Goal: Check status: Check status

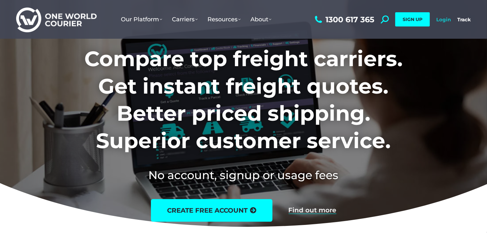
click at [442, 22] on link "Login" at bounding box center [443, 19] width 15 height 6
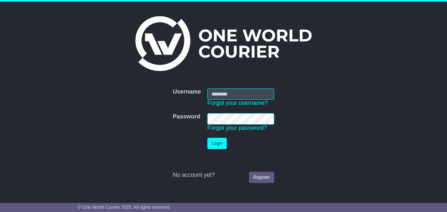
type input "**********"
click at [216, 143] on button "Login" at bounding box center [216, 143] width 19 height 11
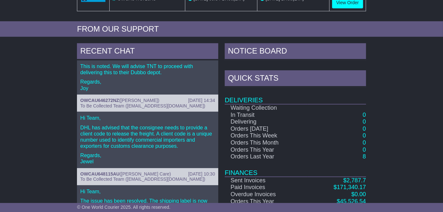
scroll to position [259, 0]
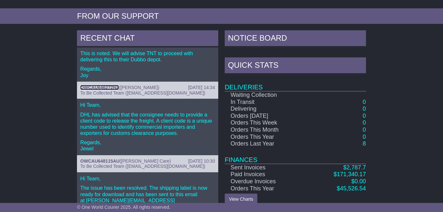
click at [102, 85] on link "OWCAU646272NZ" at bounding box center [99, 87] width 39 height 5
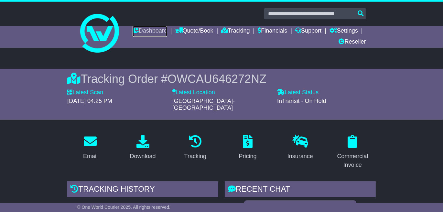
click at [150, 30] on link "Dashboard" at bounding box center [150, 31] width 35 height 11
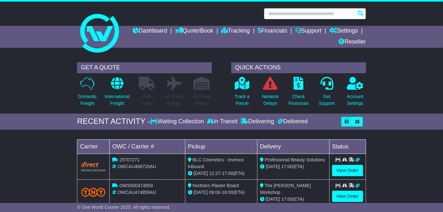
click at [322, 16] on input "text" at bounding box center [315, 13] width 102 height 11
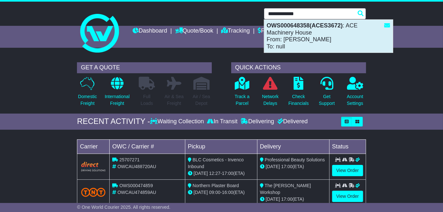
click at [299, 41] on div "OWS000648358(ACES3672) : ACE Machinery House From: Mark Chandler To: null" at bounding box center [328, 36] width 129 height 33
type input "**********"
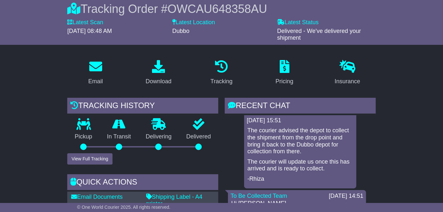
scroll to position [68, 0]
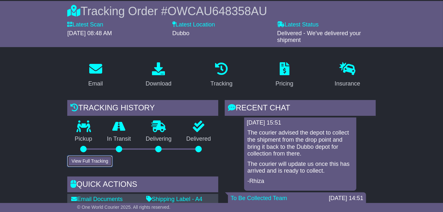
click at [87, 160] on button "View Full Tracking" at bounding box center [89, 161] width 45 height 11
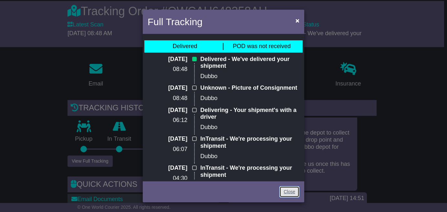
click at [288, 190] on link "Close" at bounding box center [290, 191] width 20 height 11
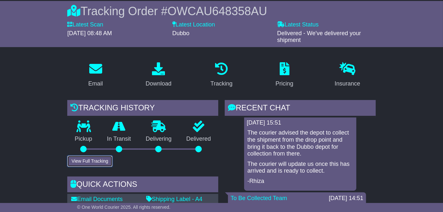
scroll to position [0, 0]
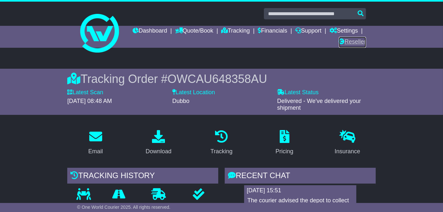
click at [352, 39] on link "Reseller" at bounding box center [352, 42] width 27 height 11
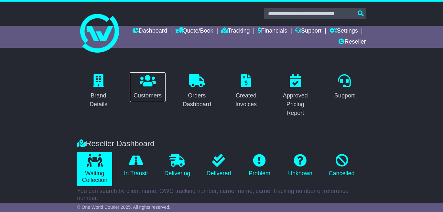
click at [144, 98] on div "Customers" at bounding box center [147, 95] width 28 height 9
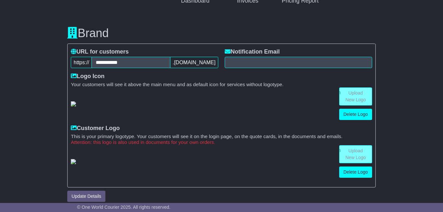
scroll to position [98, 0]
